Goal: Find contact information

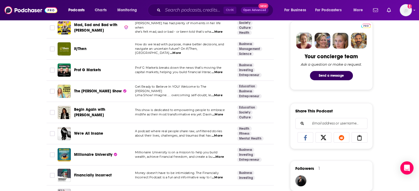
scroll to position [264, 0]
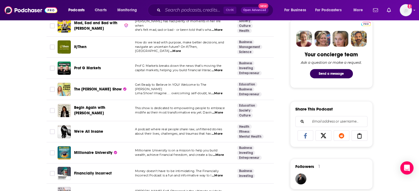
drag, startPoint x: 95, startPoint y: 129, endPoint x: 5, endPoint y: 114, distance: 91.2
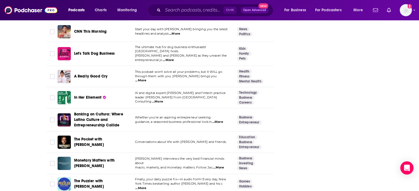
scroll to position [869, 0]
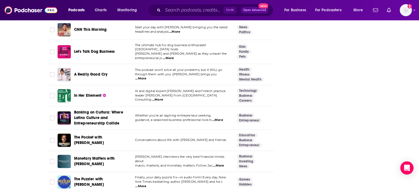
drag, startPoint x: 423, startPoint y: 110, endPoint x: 338, endPoint y: 181, distance: 110.5
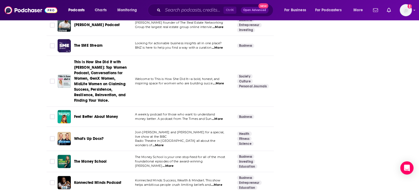
scroll to position [1242, 0]
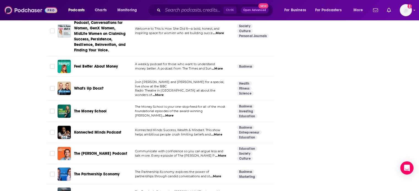
click at [39, 14] on img at bounding box center [30, 10] width 53 height 10
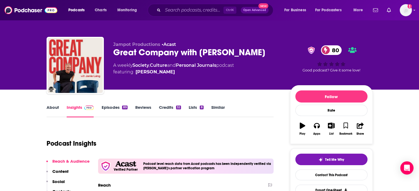
click at [49, 117] on link "About" at bounding box center [53, 111] width 12 height 13
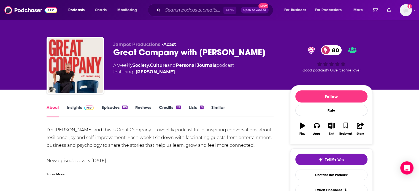
click at [69, 115] on link "Insights" at bounding box center [80, 111] width 27 height 13
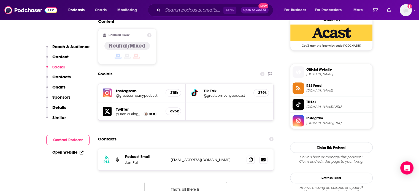
scroll to position [462, 0]
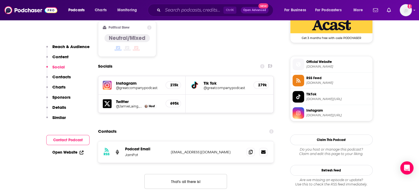
click at [62, 155] on link "Open Website" at bounding box center [67, 152] width 31 height 5
click at [249, 148] on span at bounding box center [251, 152] width 8 height 8
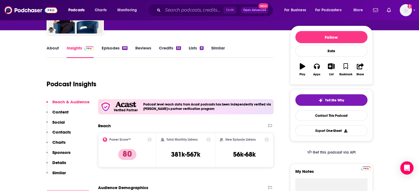
scroll to position [63, 0]
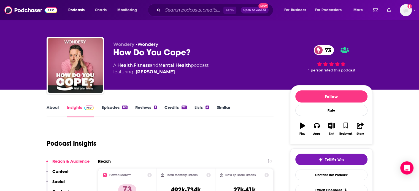
click at [50, 116] on link "About" at bounding box center [53, 111] width 12 height 13
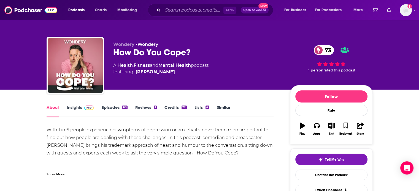
click at [75, 111] on link "Insights" at bounding box center [80, 111] width 27 height 13
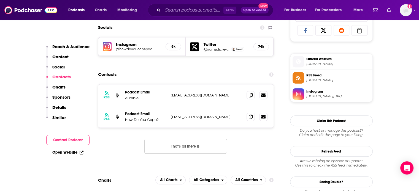
scroll to position [381, 0]
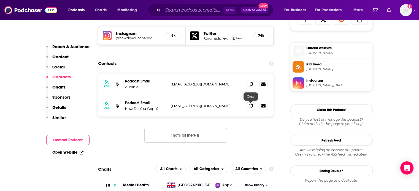
click at [248, 108] on span at bounding box center [251, 106] width 8 height 8
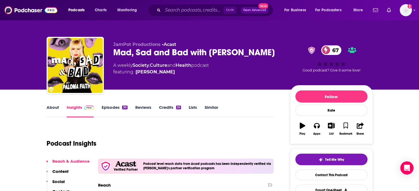
click at [52, 104] on div "About Insights Episodes 30 Reviews Credits 25 Lists Similar" at bounding box center [160, 110] width 227 height 13
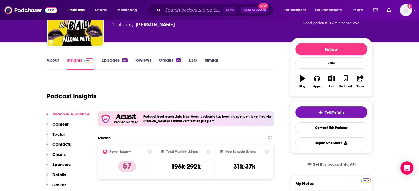
scroll to position [55, 0]
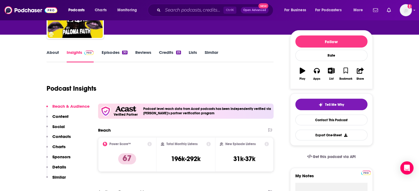
click at [53, 53] on link "About" at bounding box center [53, 56] width 12 height 13
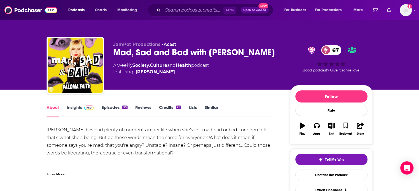
click at [58, 174] on div "Show More" at bounding box center [56, 174] width 18 height 5
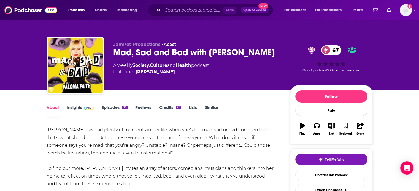
click at [73, 109] on link "Insights" at bounding box center [80, 111] width 27 height 13
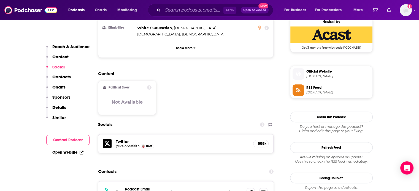
scroll to position [454, 0]
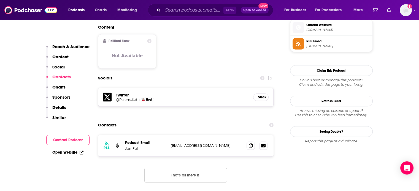
click at [83, 153] on div "Open Website" at bounding box center [67, 153] width 43 height 10
click at [62, 152] on link "Open Website" at bounding box center [67, 152] width 31 height 5
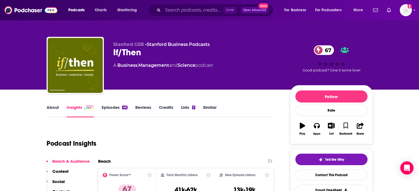
click at [51, 108] on link "About" at bounding box center [53, 111] width 12 height 13
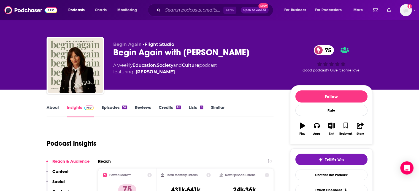
click at [52, 111] on link "About" at bounding box center [53, 111] width 12 height 13
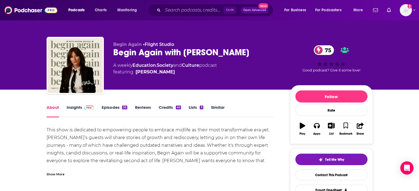
click at [61, 174] on div "Show More" at bounding box center [56, 174] width 18 height 5
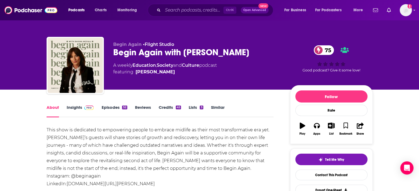
click at [70, 110] on link "Insights" at bounding box center [80, 111] width 27 height 13
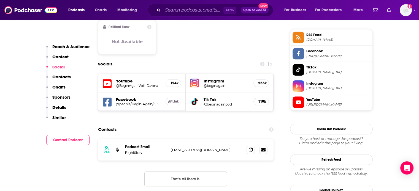
scroll to position [442, 0]
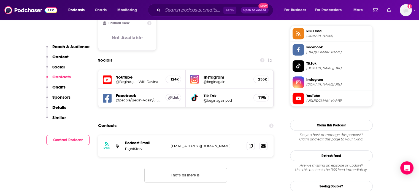
click at [172, 77] on h5 "124k" at bounding box center [173, 79] width 6 height 5
click at [139, 80] on h5 "@BeginAgainWithDavina" at bounding box center [138, 82] width 45 height 4
click at [248, 142] on span at bounding box center [251, 146] width 8 height 8
click at [126, 93] on h5 "Facebook" at bounding box center [138, 95] width 45 height 5
click at [127, 98] on h5 "@people/Begin-Again/61567727813810" at bounding box center [138, 100] width 45 height 4
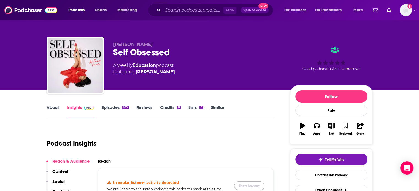
click at [248, 185] on button "Show Anyway" at bounding box center [249, 186] width 30 height 9
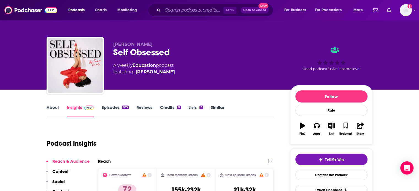
click at [51, 108] on link "About" at bounding box center [53, 111] width 12 height 13
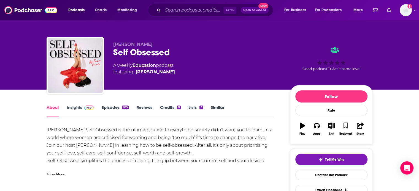
drag, startPoint x: 73, startPoint y: 108, endPoint x: 140, endPoint y: 2, distance: 124.8
click at [73, 108] on link "Insights" at bounding box center [80, 111] width 27 height 13
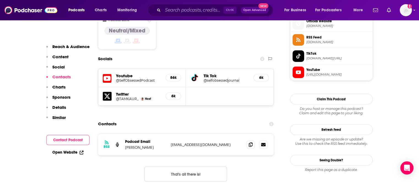
scroll to position [458, 0]
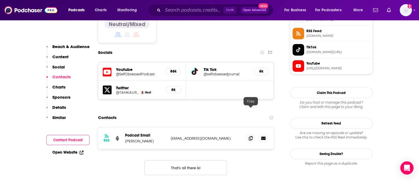
click at [253, 134] on span at bounding box center [251, 138] width 8 height 8
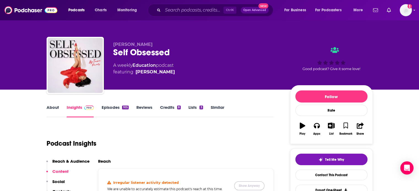
click at [243, 187] on button "Show Anyway" at bounding box center [249, 186] width 30 height 9
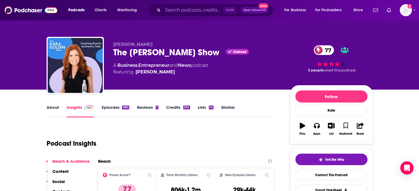
click at [53, 109] on link "About" at bounding box center [53, 111] width 12 height 13
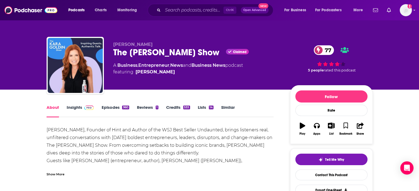
click at [73, 108] on link "Insights" at bounding box center [80, 111] width 27 height 13
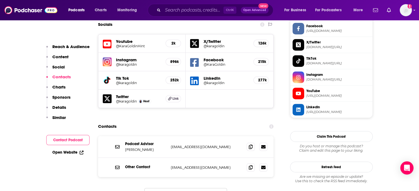
scroll to position [491, 0]
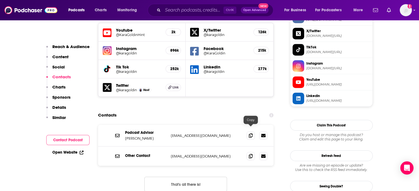
click at [249, 154] on icon at bounding box center [251, 156] width 4 height 4
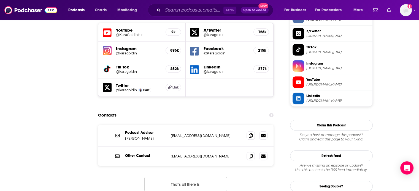
scroll to position [0, 0]
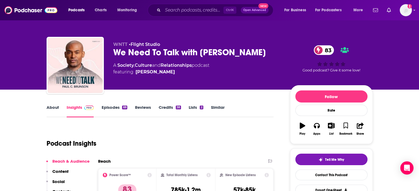
click at [48, 109] on link "About" at bounding box center [53, 111] width 12 height 13
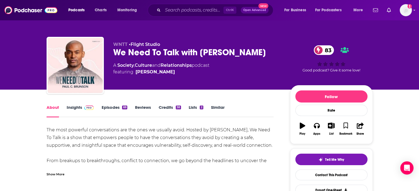
click at [60, 174] on div "Show More" at bounding box center [56, 174] width 18 height 5
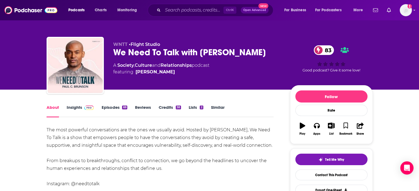
click at [67, 107] on link "Insights" at bounding box center [80, 111] width 27 height 13
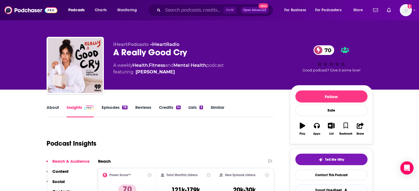
click at [47, 111] on link "About" at bounding box center [53, 111] width 12 height 13
